Goal: Task Accomplishment & Management: Use online tool/utility

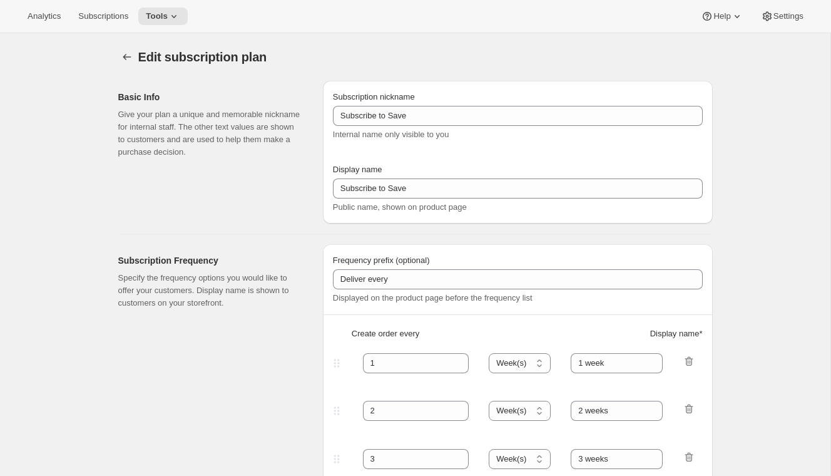
select select "WEEK"
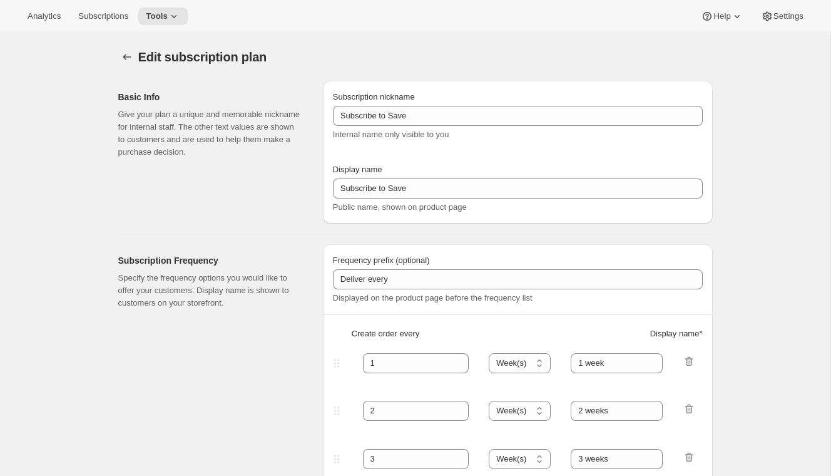
select select "WEEK"
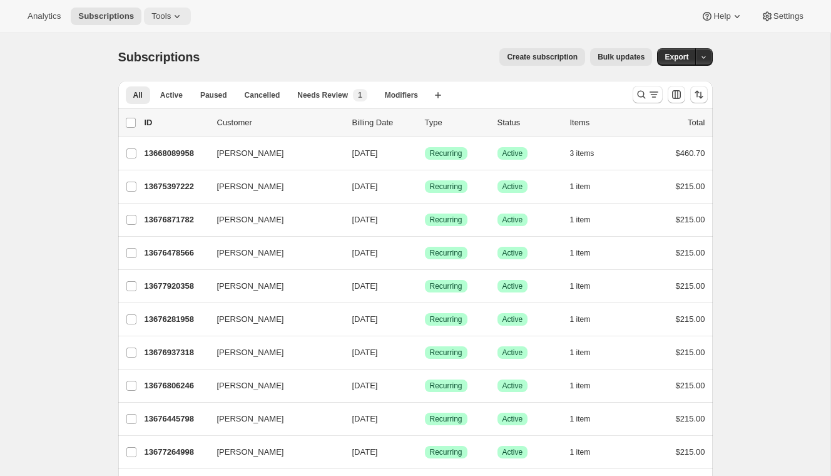
click at [171, 14] on span "Tools" at bounding box center [160, 16] width 19 height 10
click at [171, 19] on span "Tools" at bounding box center [160, 16] width 19 height 10
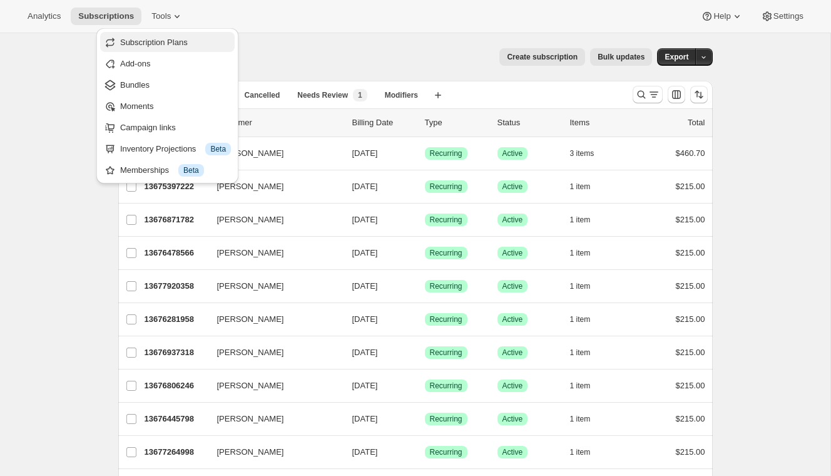
click at [145, 44] on span "Subscription Plans" at bounding box center [154, 42] width 68 height 9
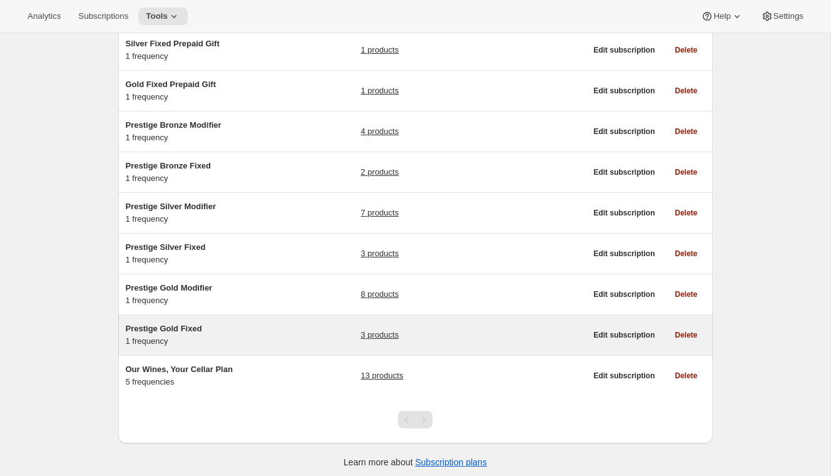
scroll to position [120, 0]
